Goal: Task Accomplishment & Management: Manage account settings

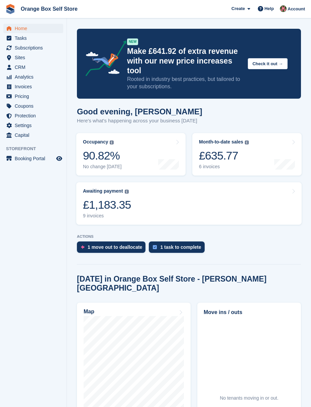
click at [21, 24] on span "Home" at bounding box center [35, 28] width 40 height 9
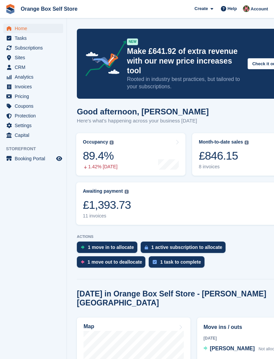
click at [37, 45] on span "Subscriptions" at bounding box center [35, 47] width 40 height 9
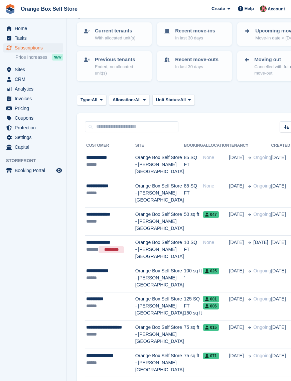
scroll to position [43, 0]
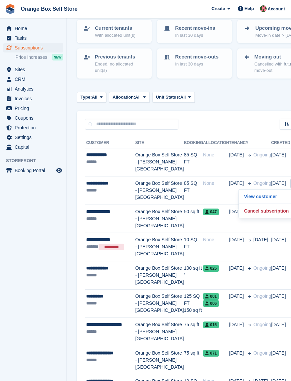
click at [242, 215] on p "Cancel subscription" at bounding box center [271, 211] width 58 height 9
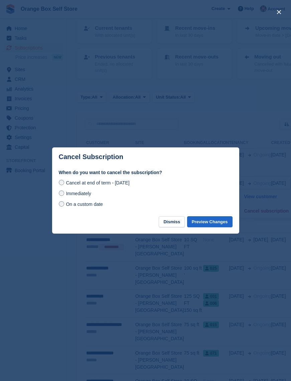
click at [60, 199] on div "Cancel at end of term - Saturday, 1st November, 2025 Immediately On a custom da…" at bounding box center [146, 193] width 174 height 29
click at [65, 197] on label "Immediately" at bounding box center [75, 193] width 32 height 7
click at [210, 227] on button "Preview Changes" at bounding box center [209, 221] width 45 height 11
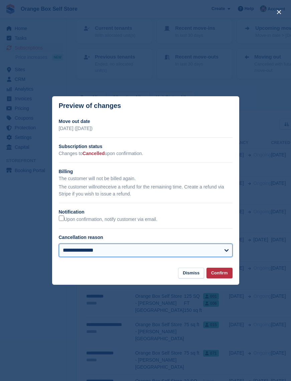
click at [228, 257] on select "**********" at bounding box center [146, 250] width 174 height 13
click at [180, 257] on select "**********" at bounding box center [146, 250] width 174 height 13
click at [167, 257] on select "**********" at bounding box center [146, 250] width 174 height 13
select select "*******"
click at [215, 279] on button "Confirm" at bounding box center [220, 273] width 26 height 11
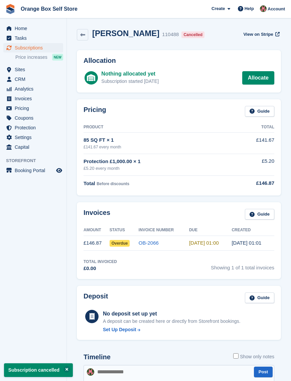
click at [154, 240] on link "OB-2066" at bounding box center [149, 243] width 20 height 6
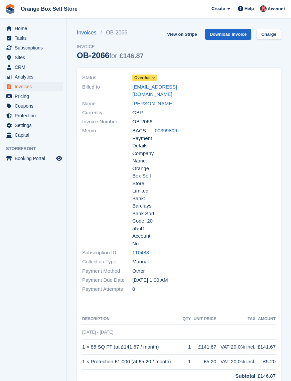
click at [151, 75] on span "Overdue" at bounding box center [142, 78] width 16 height 6
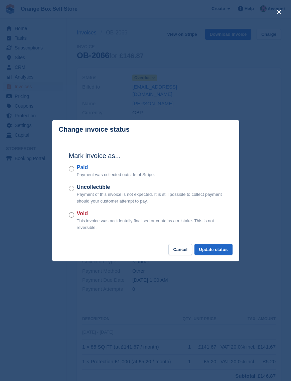
click at [210, 255] on button "Update status" at bounding box center [214, 249] width 38 height 11
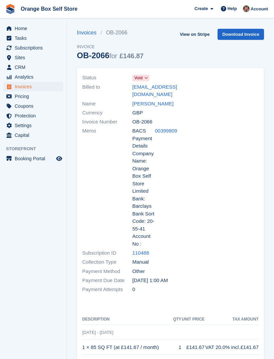
click at [22, 27] on span "Home" at bounding box center [35, 28] width 40 height 9
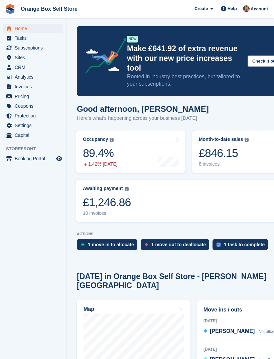
scroll to position [5, 0]
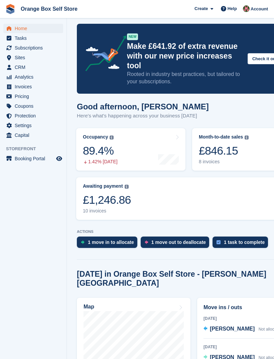
click at [109, 236] on div "1 move in to allocate" at bounding box center [107, 241] width 60 height 11
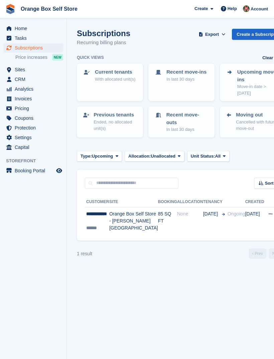
click at [22, 24] on span "Home" at bounding box center [35, 28] width 40 height 9
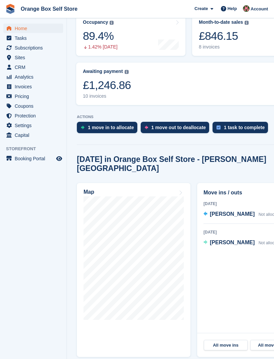
scroll to position [120, 0]
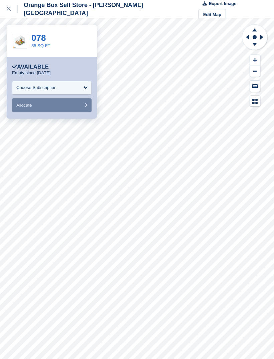
click at [83, 85] on div "Choose Subscription" at bounding box center [52, 87] width 80 height 13
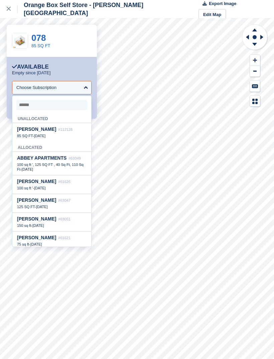
click at [55, 135] on div "85 SQ FT - 6 Oct" at bounding box center [52, 135] width 70 height 5
select select "******"
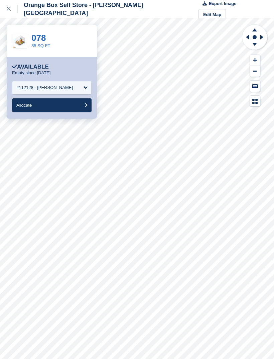
click at [76, 104] on button "Allocate" at bounding box center [52, 105] width 80 height 14
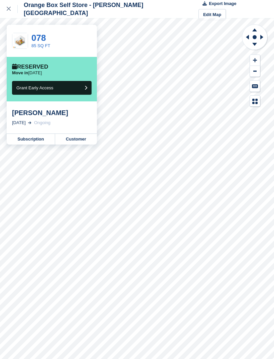
click at [34, 139] on link "Subscription" at bounding box center [31, 139] width 48 height 11
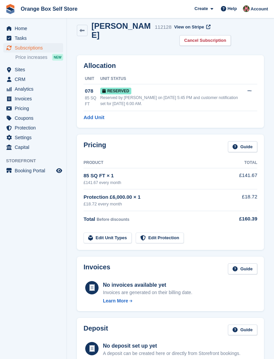
scroll to position [7, 0]
click at [178, 99] on div "Reserved by David Clark on 3rd Oct, 5:45 PM and customer notification set for 6…" at bounding box center [171, 101] width 143 height 12
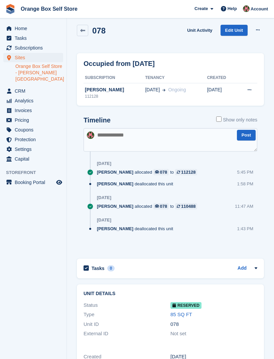
scroll to position [1, 0]
